Goal: Information Seeking & Learning: Learn about a topic

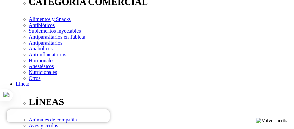
scroll to position [131, 0]
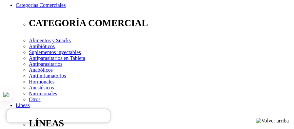
scroll to position [85, 0]
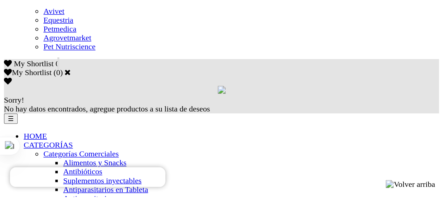
scroll to position [361, 0]
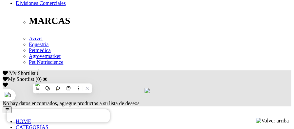
copy p "coadyuvante"
